Goal: Use online tool/utility: Utilize a website feature to perform a specific function

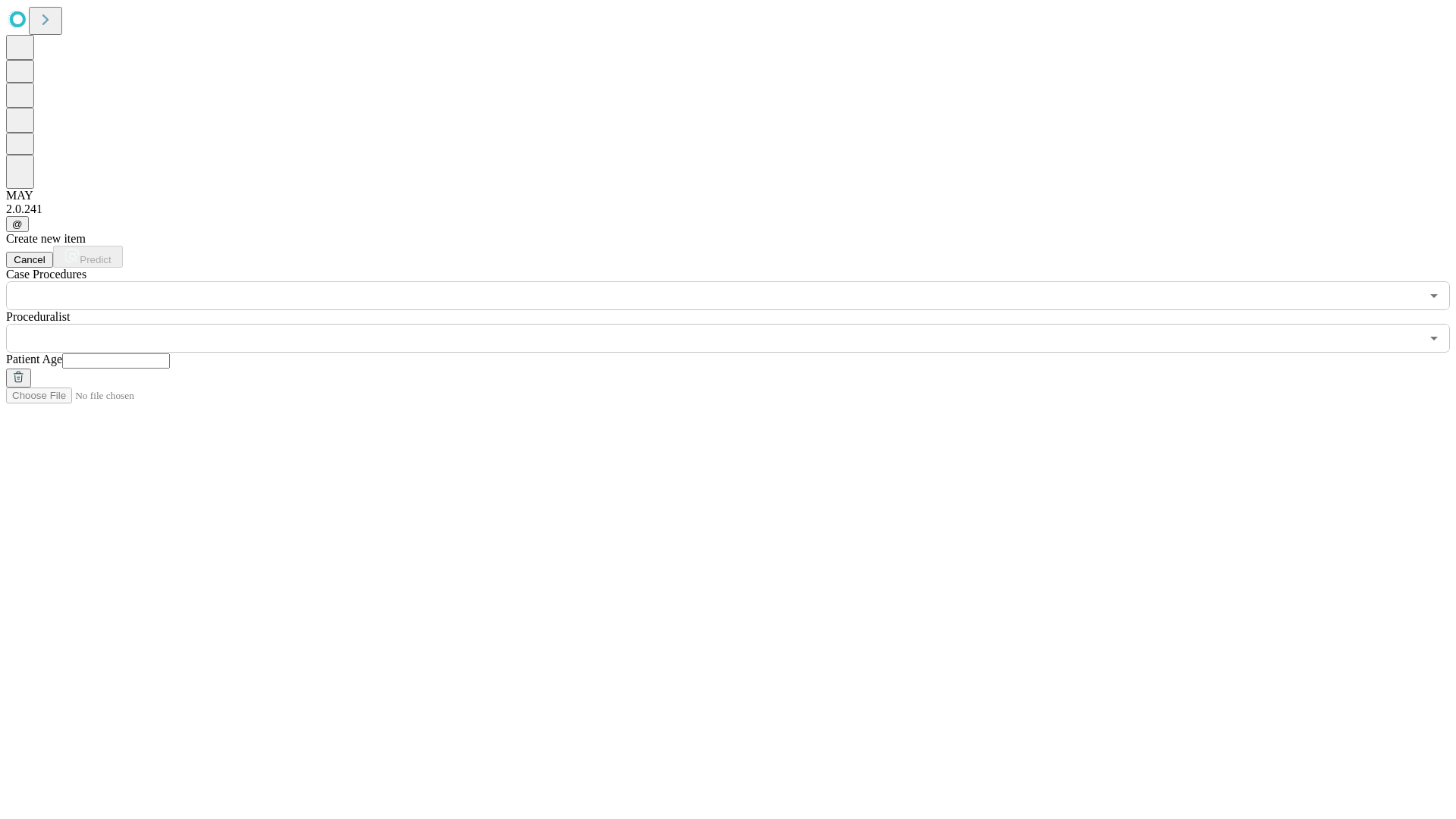
click at [170, 353] on input "text" at bounding box center [116, 361] width 108 height 15
type input "**"
click at [739, 324] on input "text" at bounding box center [713, 339] width 1415 height 29
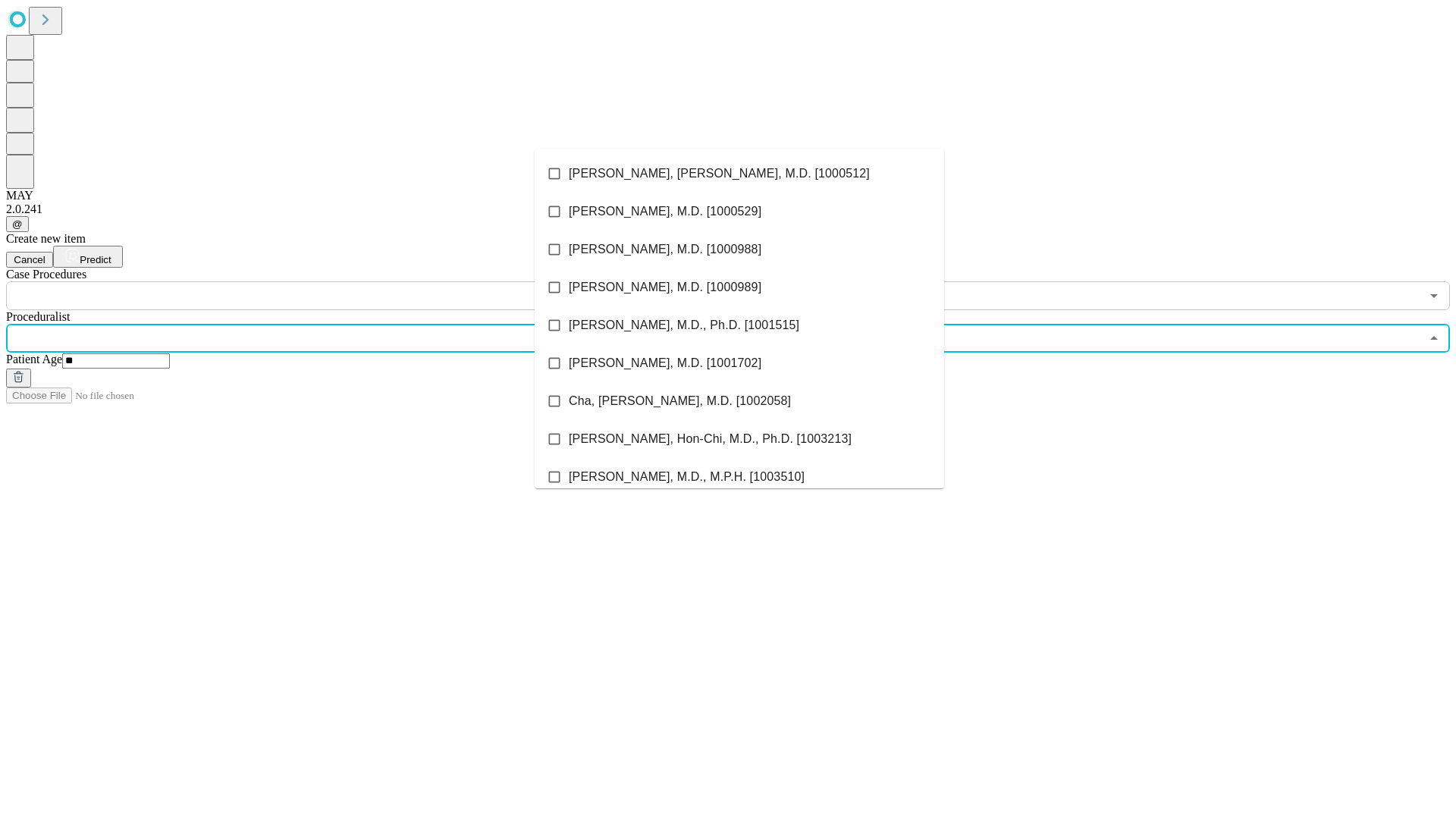
click at [740, 174] on li "[PERSON_NAME], [PERSON_NAME], M.D. [1000512]" at bounding box center [739, 174] width 410 height 38
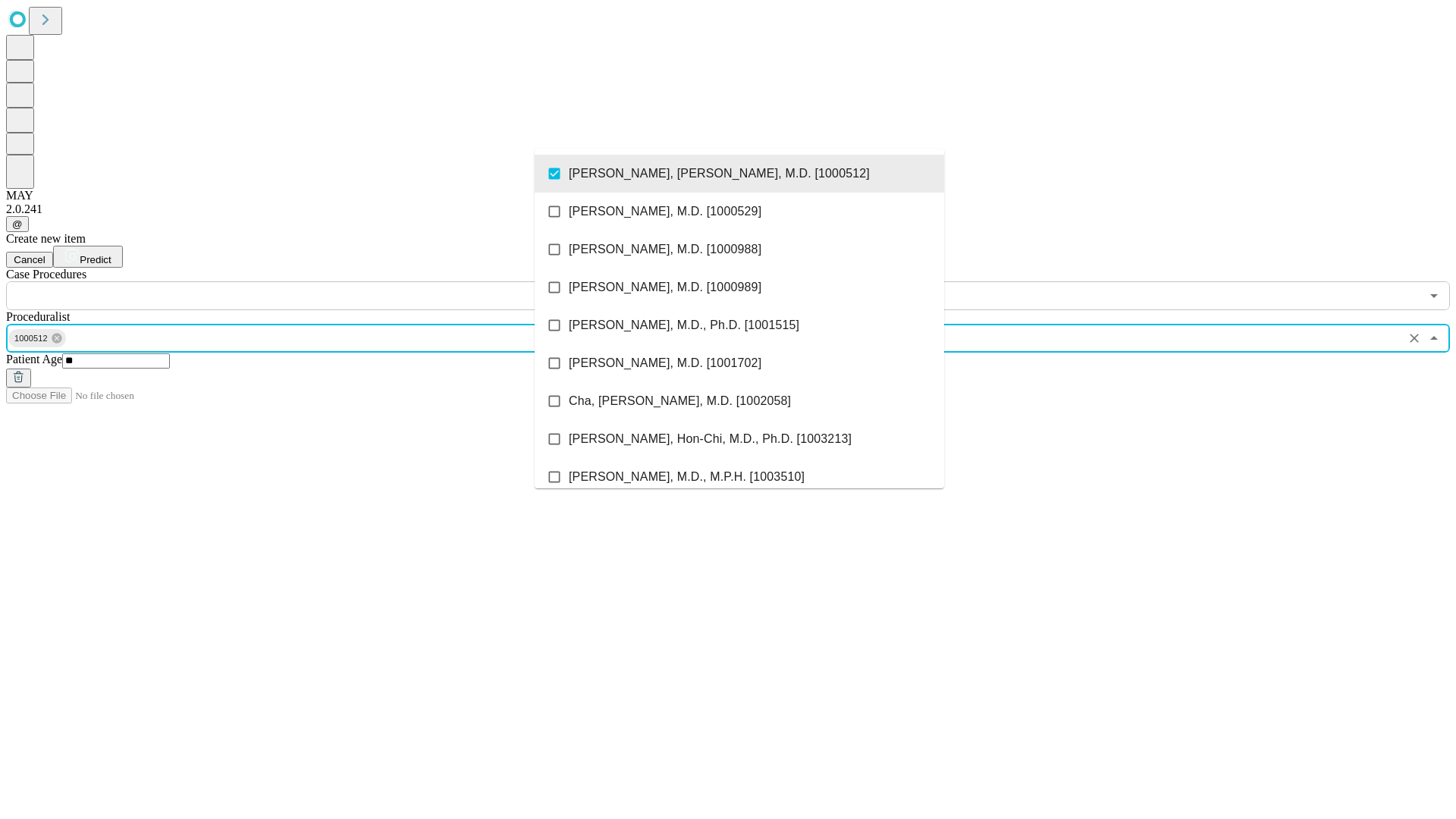
click at [319, 281] on input "text" at bounding box center [713, 296] width 1415 height 29
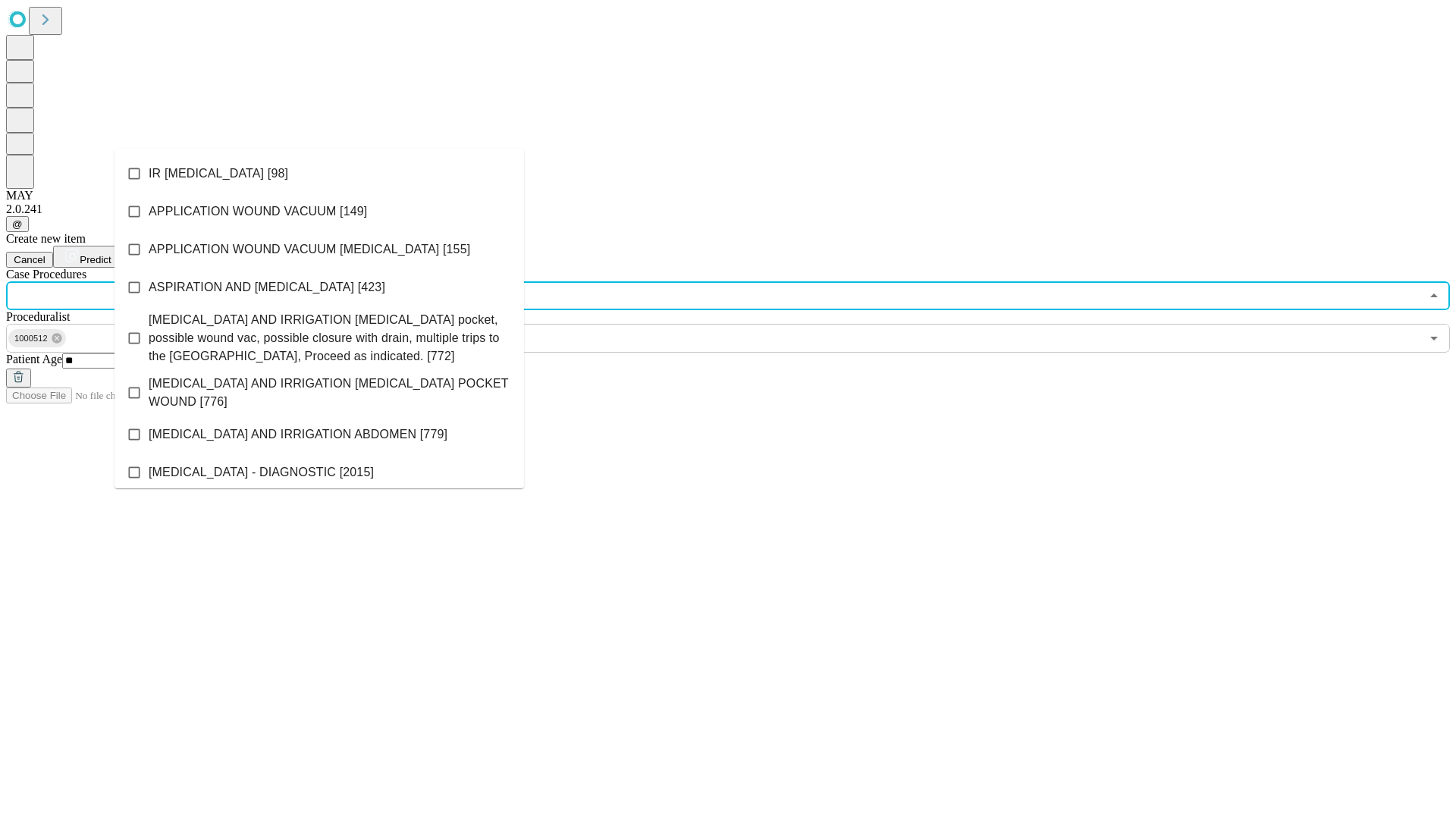
click at [319, 174] on li "IR [MEDICAL_DATA] [98]" at bounding box center [319, 174] width 410 height 38
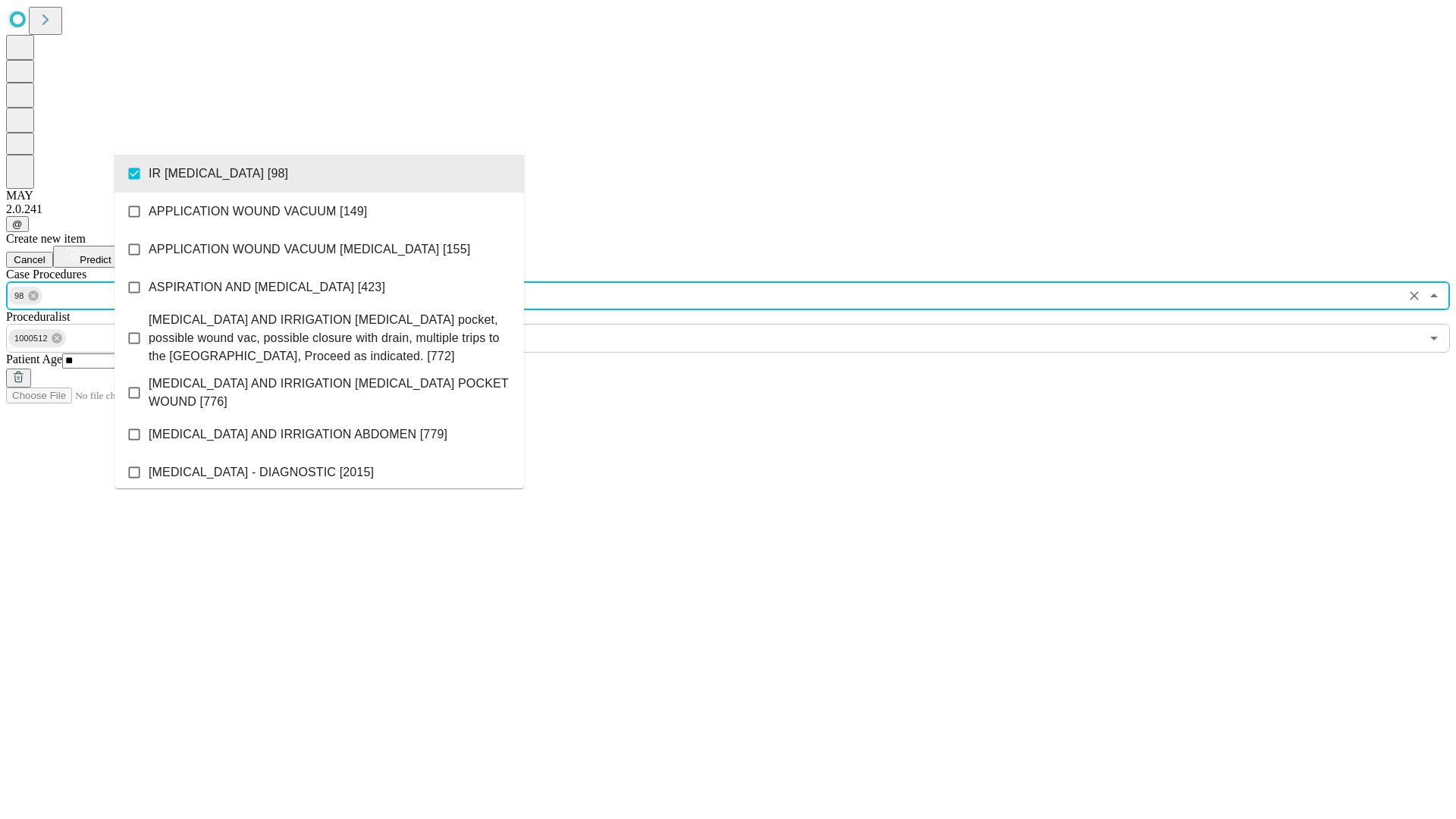
click at [111, 254] on span "Predict" at bounding box center [95, 260] width 31 height 11
